Goal: Transaction & Acquisition: Purchase product/service

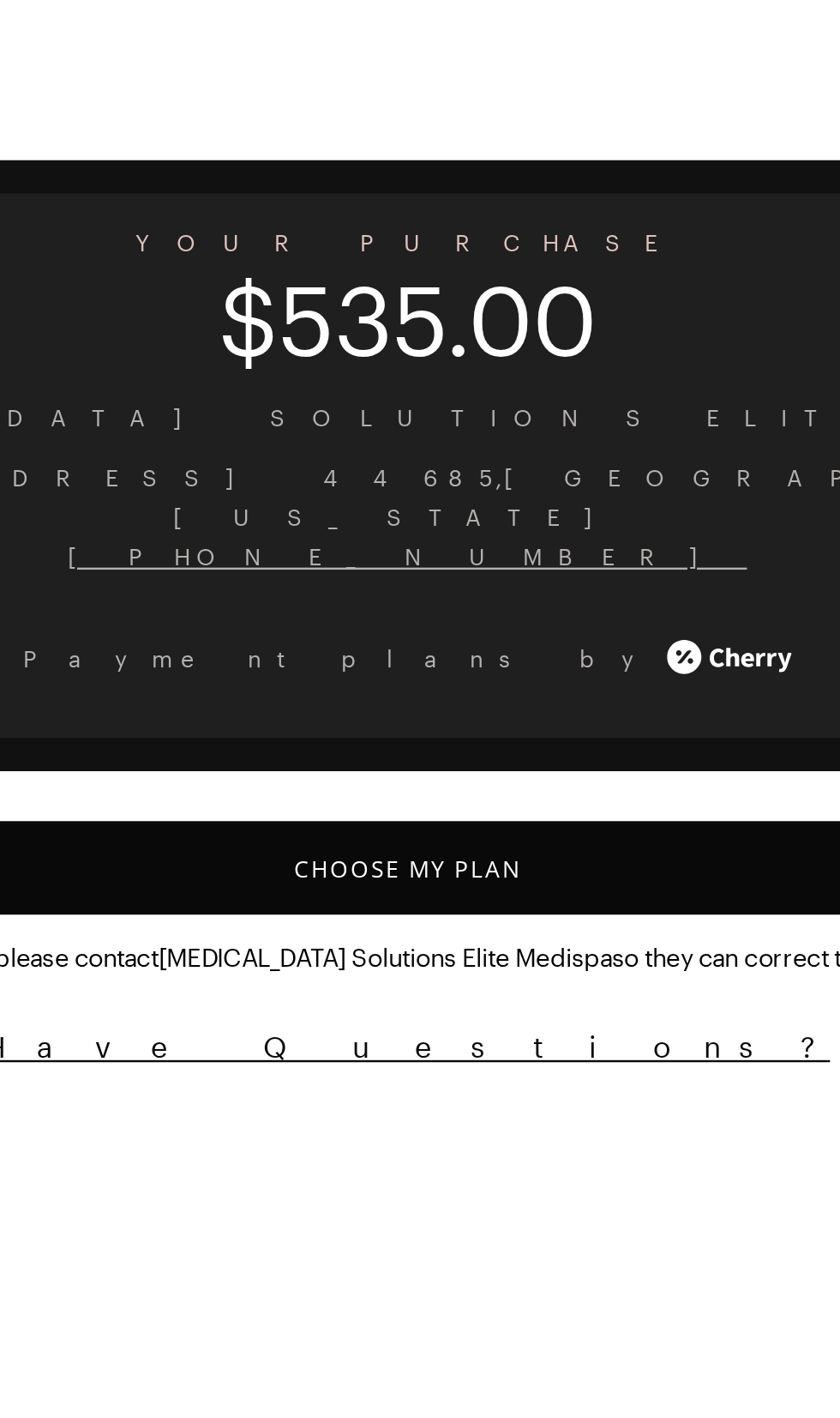
click at [453, 442] on button "Choose My Plan" at bounding box center [420, 451] width 799 height 38
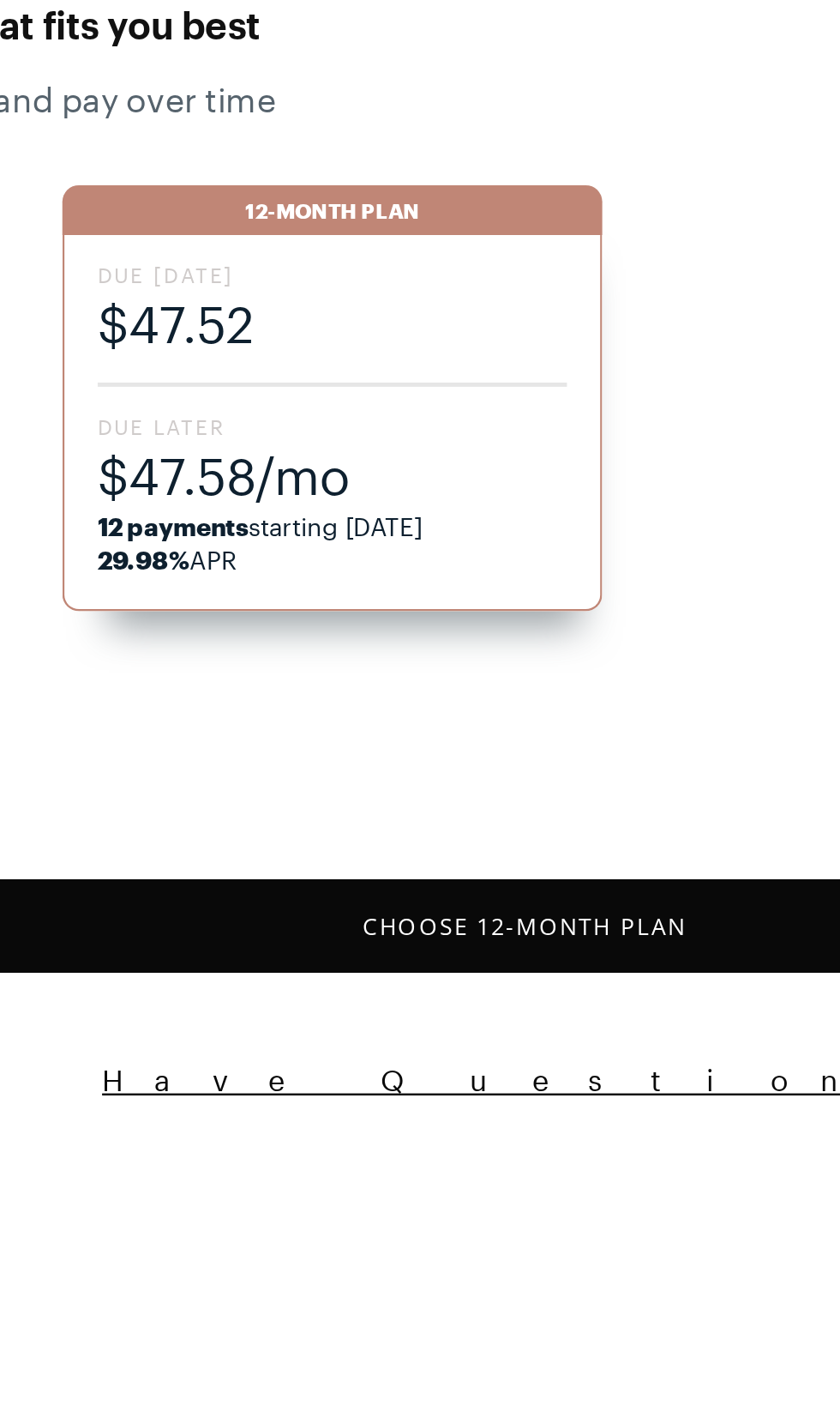
click at [388, 189] on div "12-Month Plan" at bounding box center [340, 181] width 223 height 21
click at [420, 476] on button "Choose 12 -Month Plan" at bounding box center [420, 475] width 799 height 38
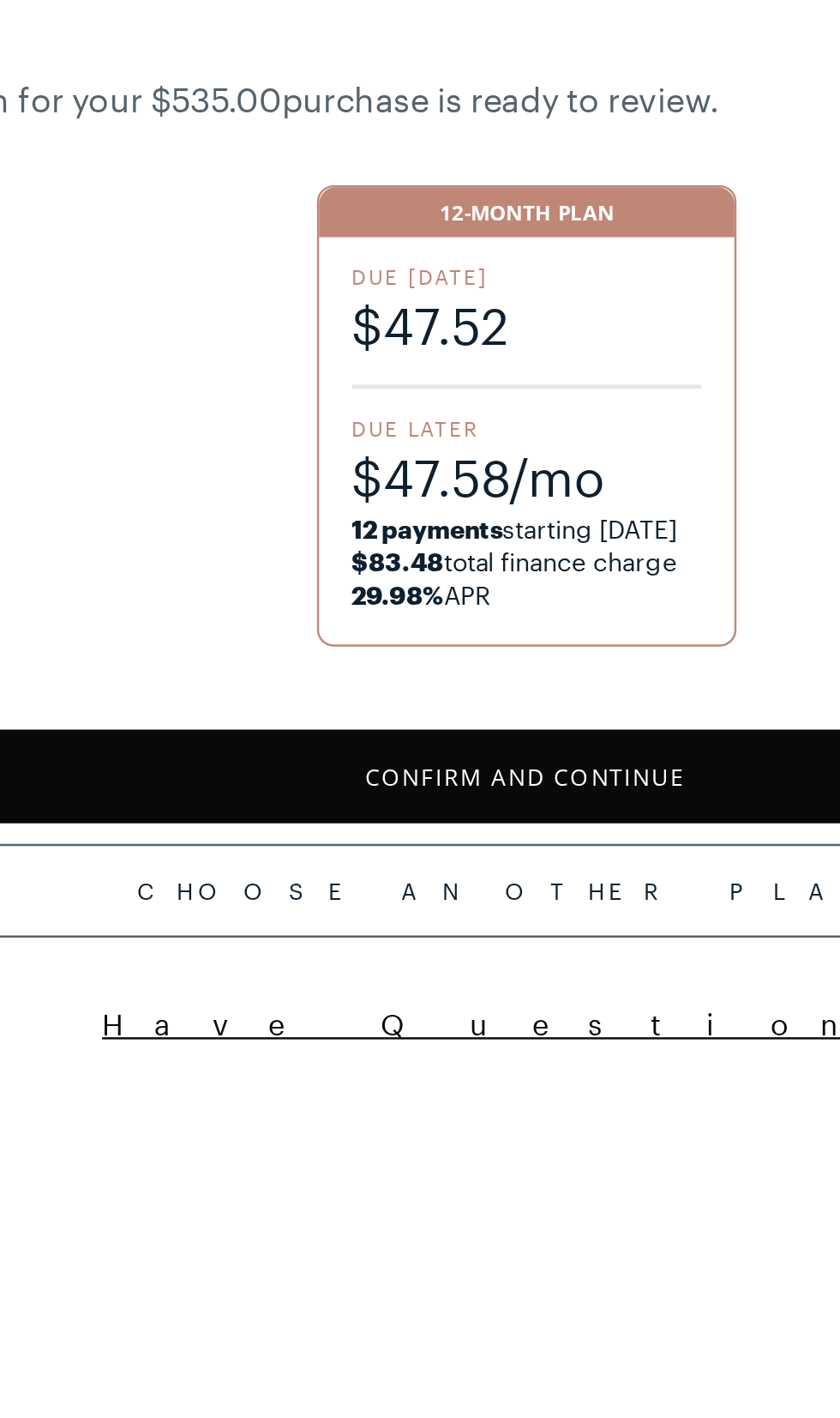
click at [425, 424] on button "Confirm and Continue" at bounding box center [420, 414] width 799 height 38
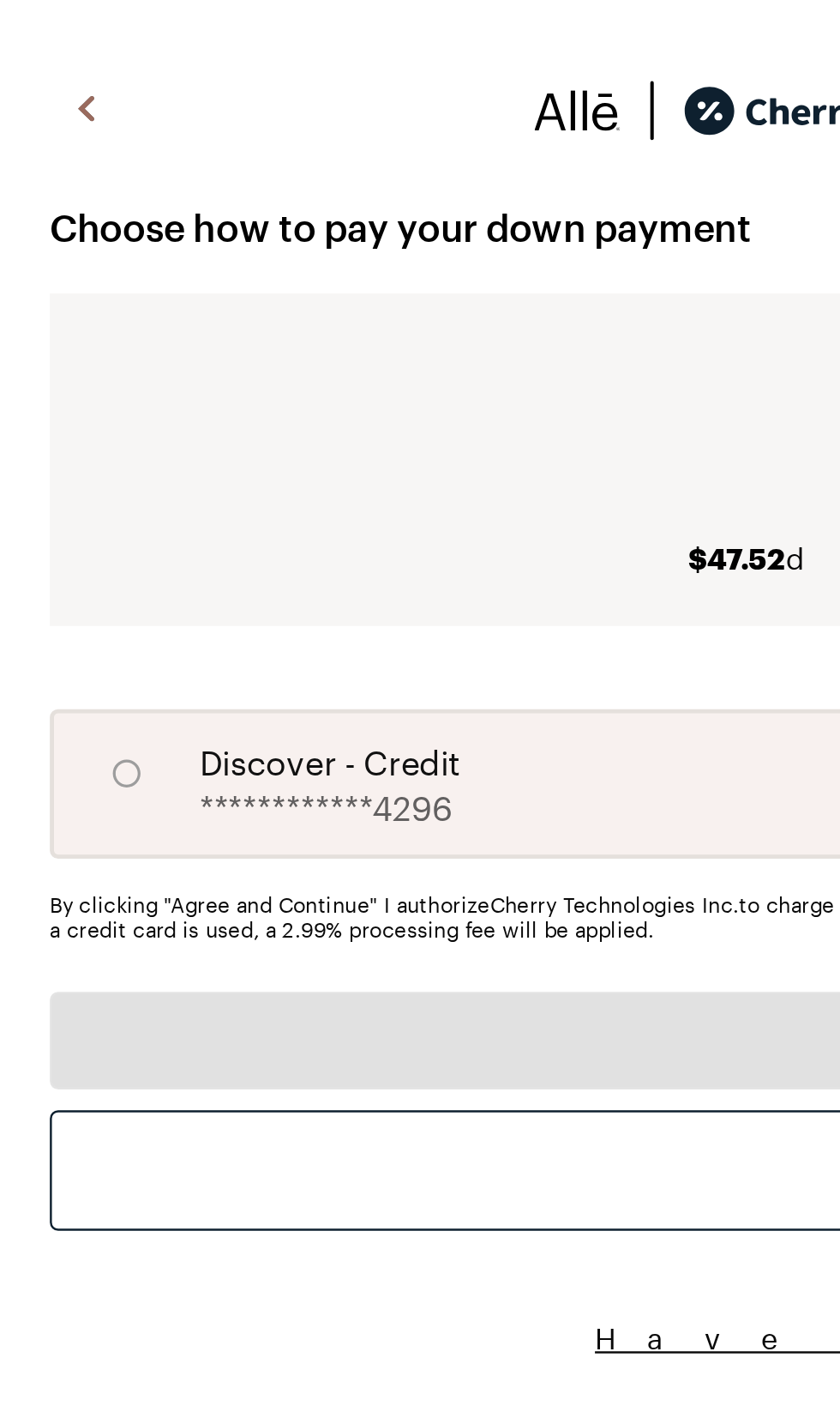
click at [42, 330] on input "A" at bounding box center [52, 320] width 30 height 30
radio input "true"
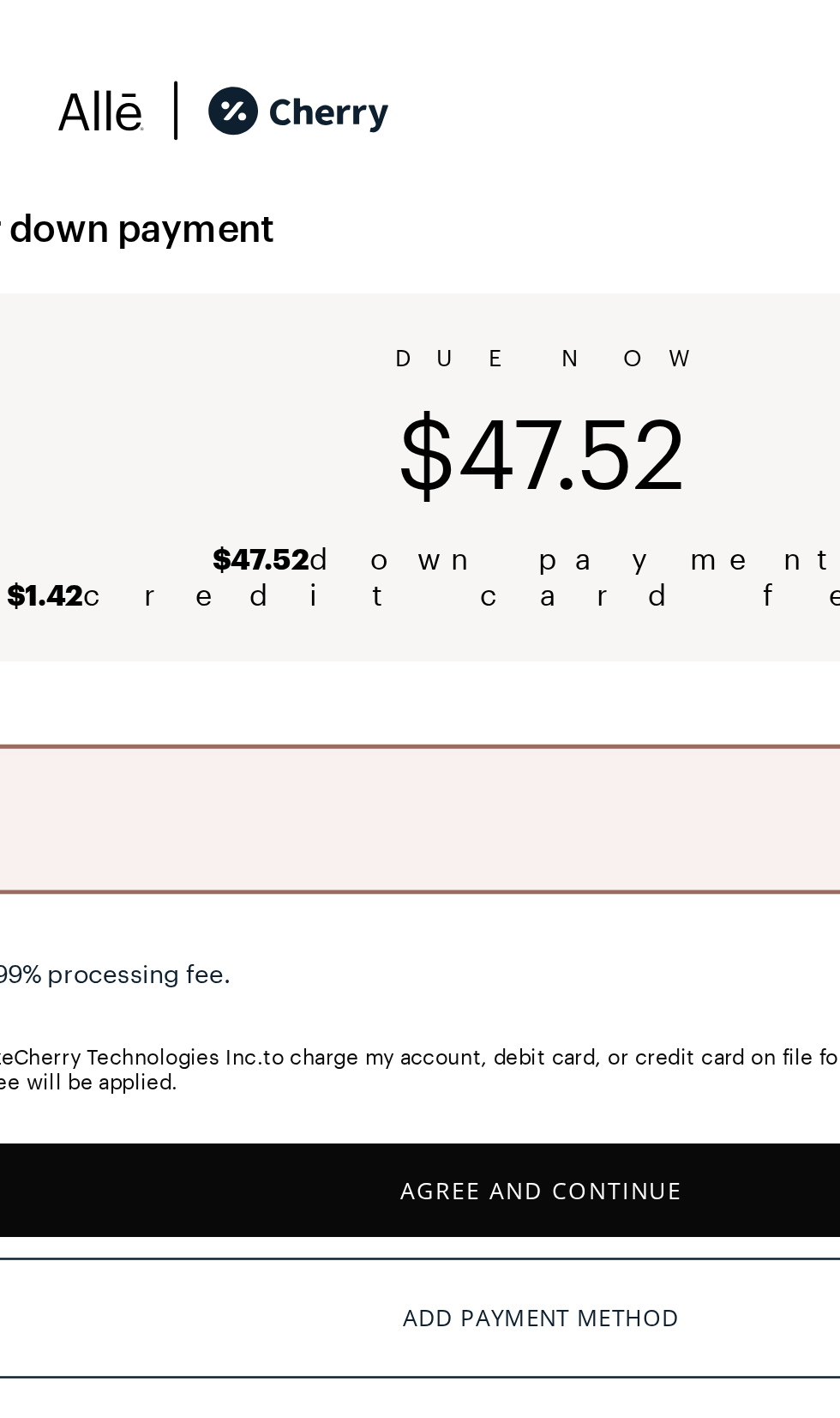
click at [432, 491] on button "Agree and Continue" at bounding box center [420, 492] width 799 height 38
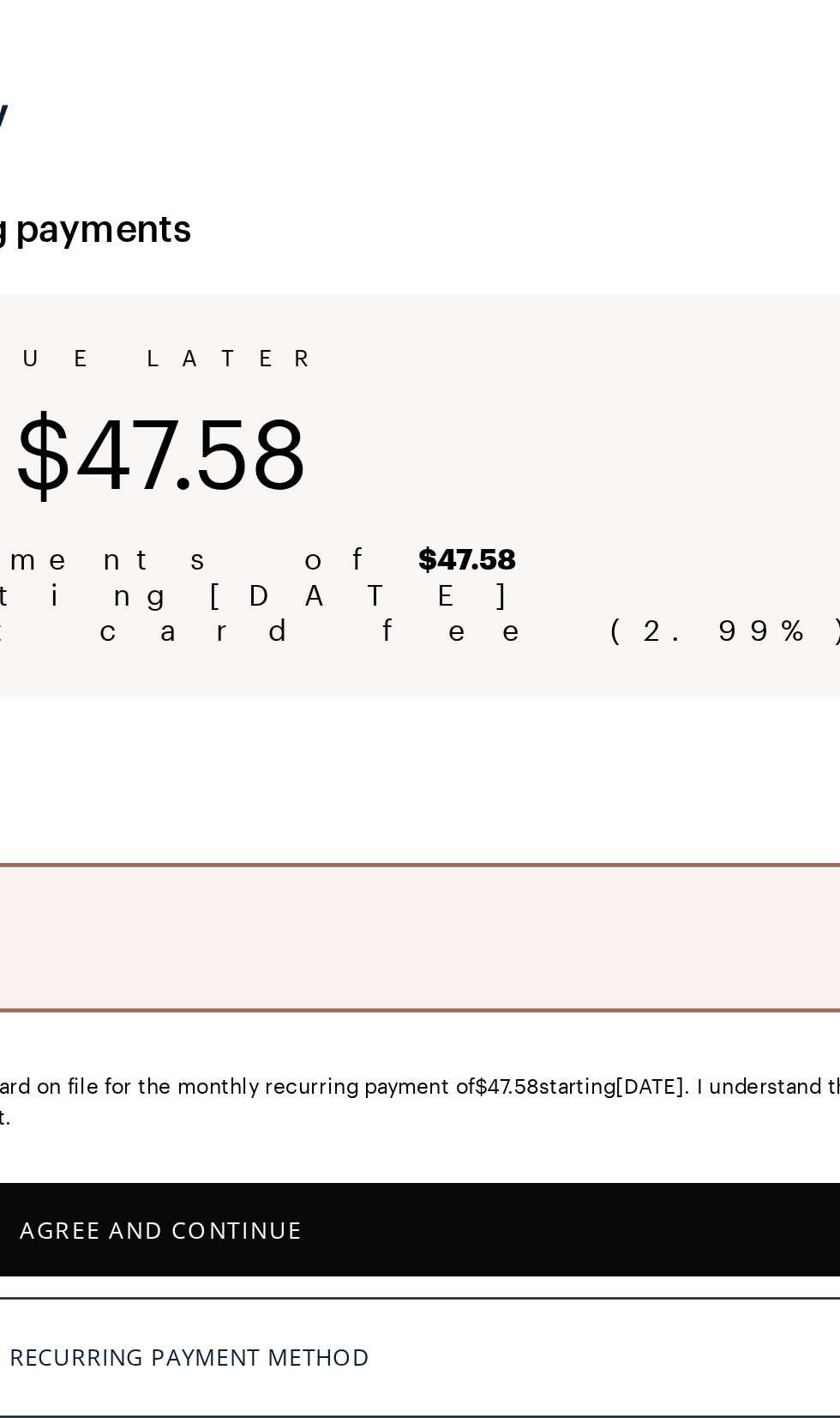
click at [517, 515] on button "Agree and Continue" at bounding box center [420, 509] width 799 height 38
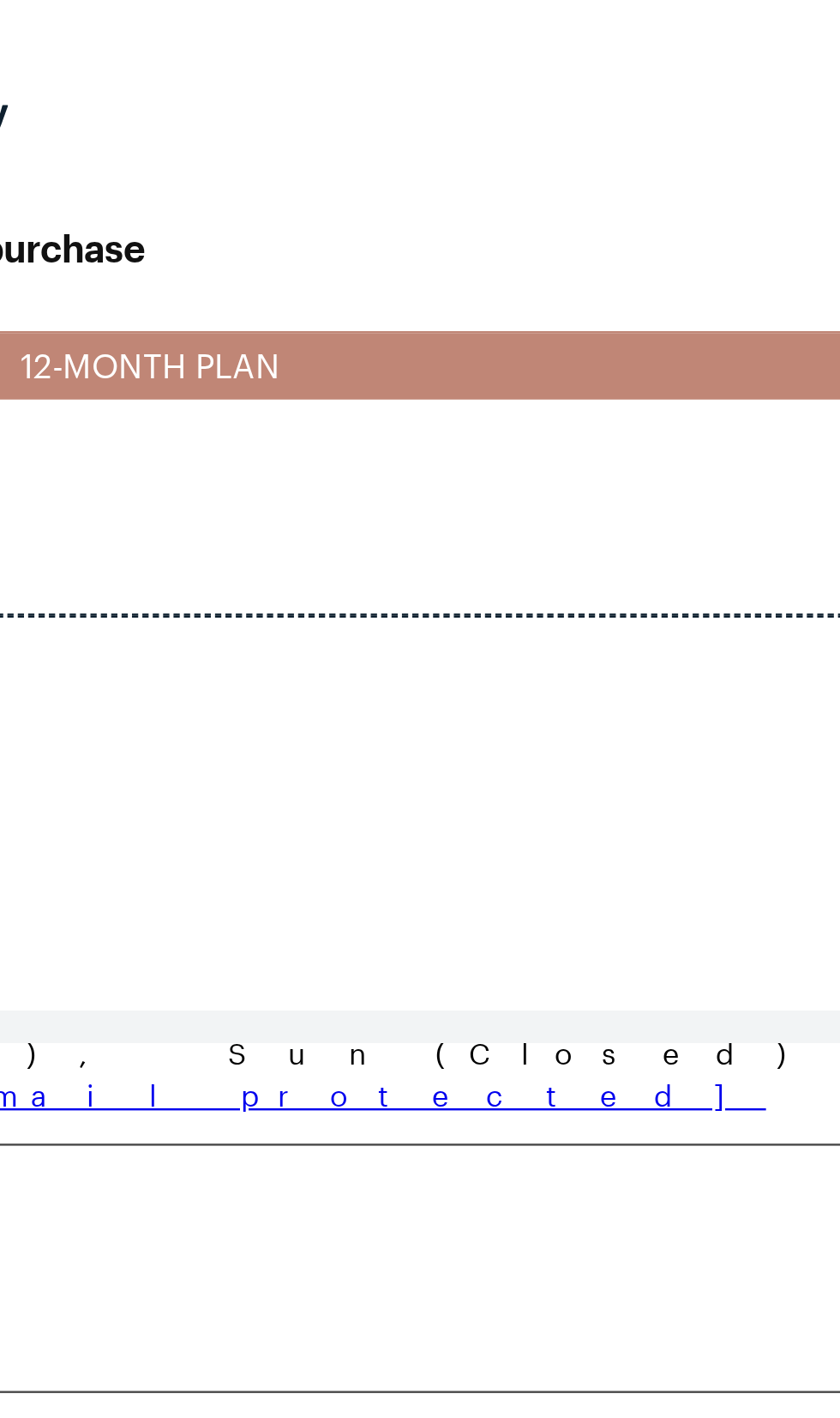
scroll to position [262, 0]
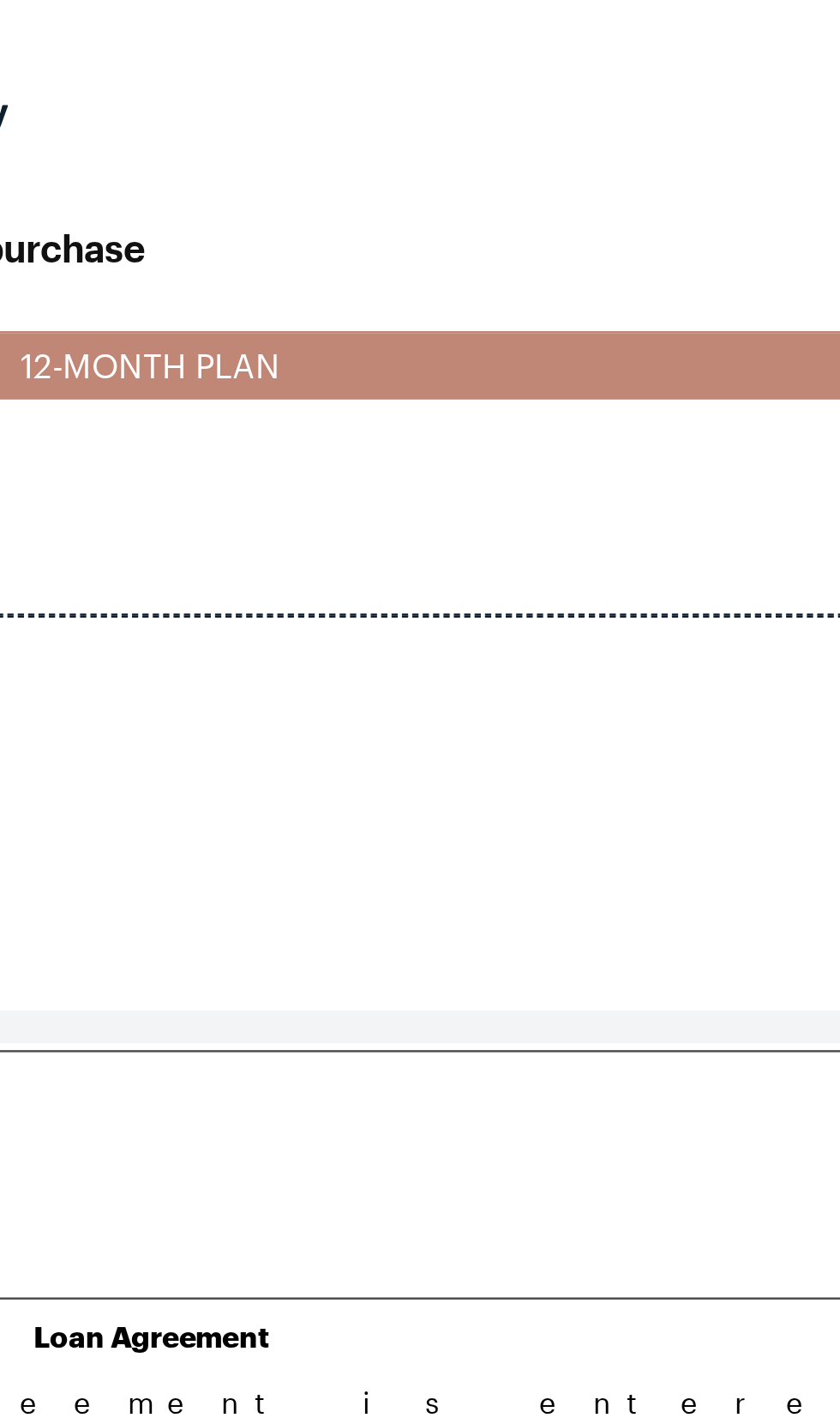
click at [442, 738] on button "Agree and Confirm" at bounding box center [420, 718] width 799 height 38
